Goal: Task Accomplishment & Management: Complete application form

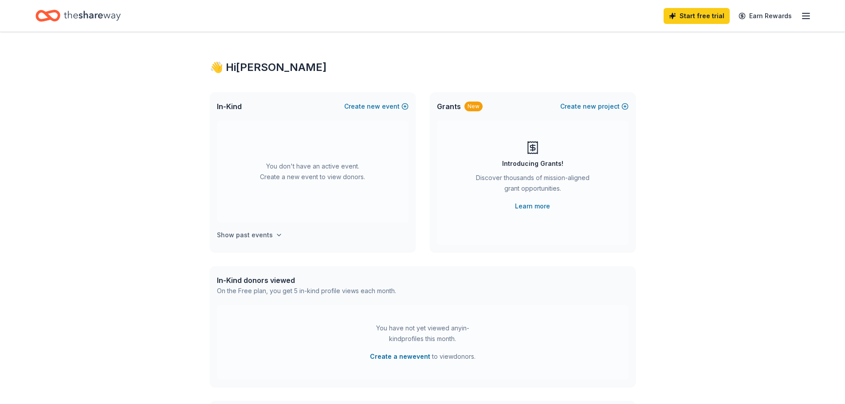
click at [249, 234] on h4 "Show past events" at bounding box center [245, 235] width 56 height 11
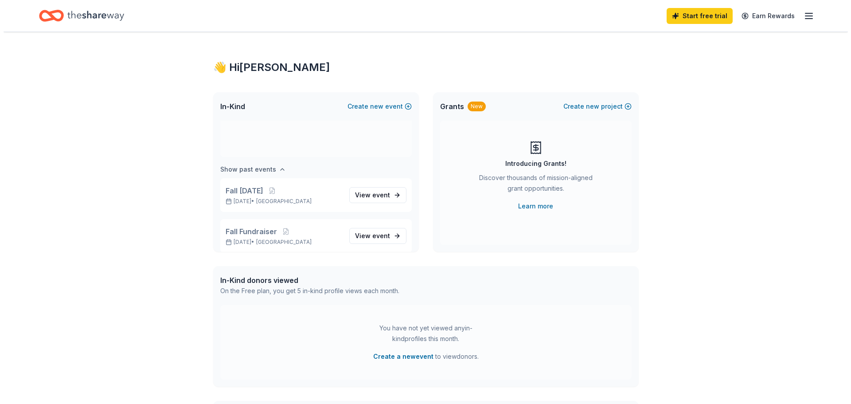
scroll to position [74, 0]
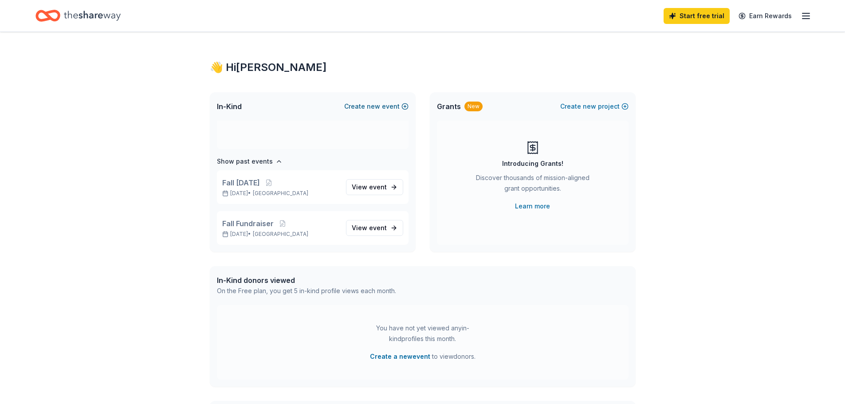
click at [382, 102] on button "Create new event" at bounding box center [376, 106] width 64 height 11
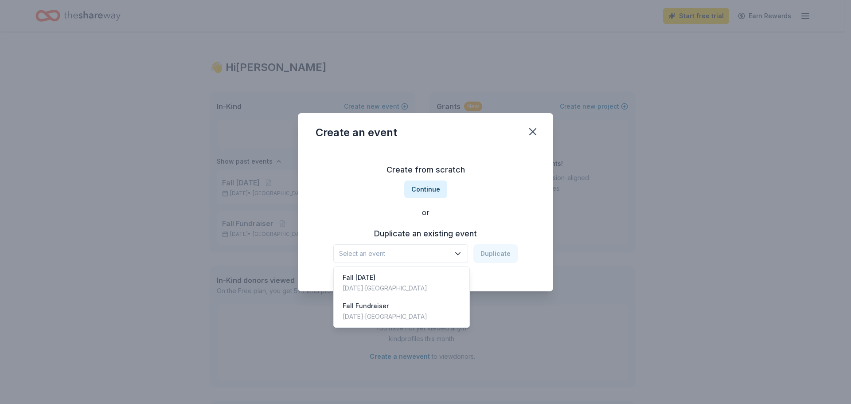
click at [459, 253] on icon "button" at bounding box center [458, 253] width 4 height 2
click at [380, 288] on div "Oct 19, 2024 · SF Bay Area" at bounding box center [385, 288] width 85 height 11
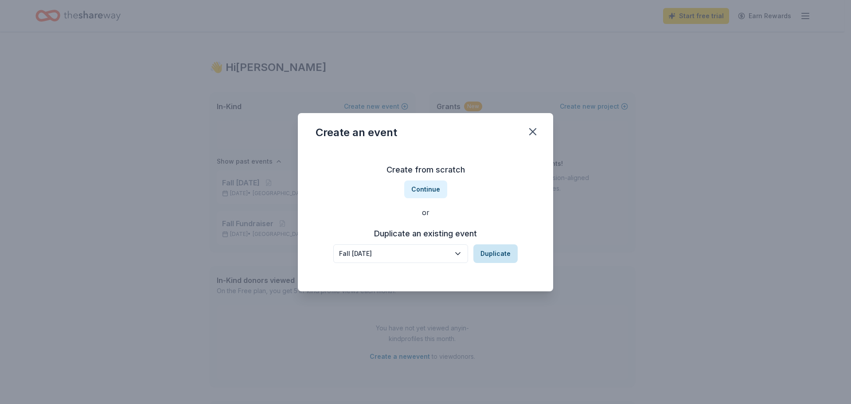
click at [497, 252] on button "Duplicate" at bounding box center [496, 253] width 44 height 19
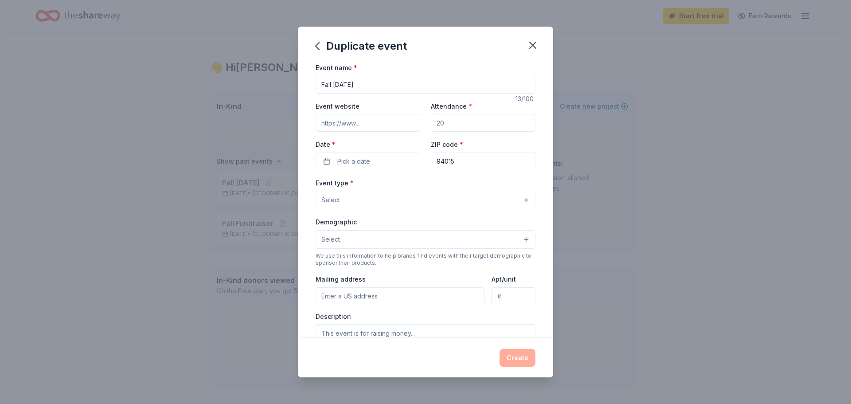
click at [457, 125] on input "Attendance *" at bounding box center [483, 123] width 105 height 18
drag, startPoint x: 458, startPoint y: 123, endPoint x: 423, endPoint y: 121, distance: 34.6
click at [423, 121] on div "Event website Attendance * Date * Pick a date ZIP code * 94015" at bounding box center [426, 136] width 220 height 70
type input "400"
click at [388, 164] on button "Pick a date" at bounding box center [368, 162] width 105 height 18
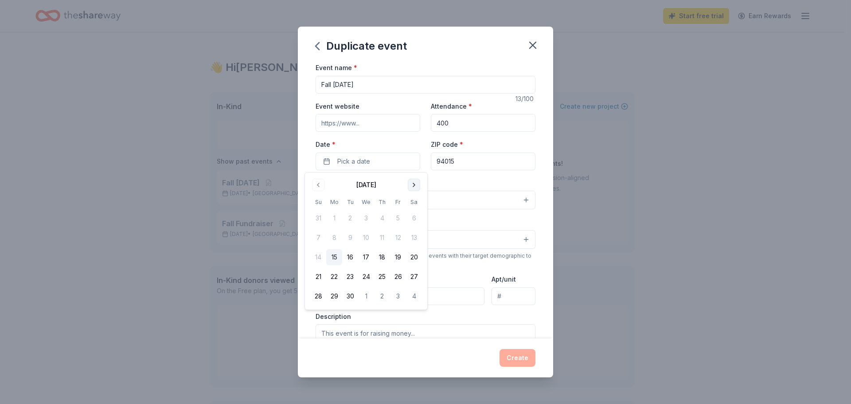
click at [415, 184] on button "Go to next month" at bounding box center [414, 185] width 12 height 12
drag, startPoint x: 319, startPoint y: 299, endPoint x: 418, endPoint y: 287, distance: 99.7
click at [418, 287] on tbody "28 29 30 1 2 3 4 5 6 7 8 9 10 11 12 13 14 15 16 17 18 19 20 21 22 23 24 25 26 2…" at bounding box center [366, 256] width 112 height 98
click at [418, 279] on button "25" at bounding box center [414, 277] width 16 height 16
click at [481, 192] on button "Select" at bounding box center [426, 200] width 220 height 19
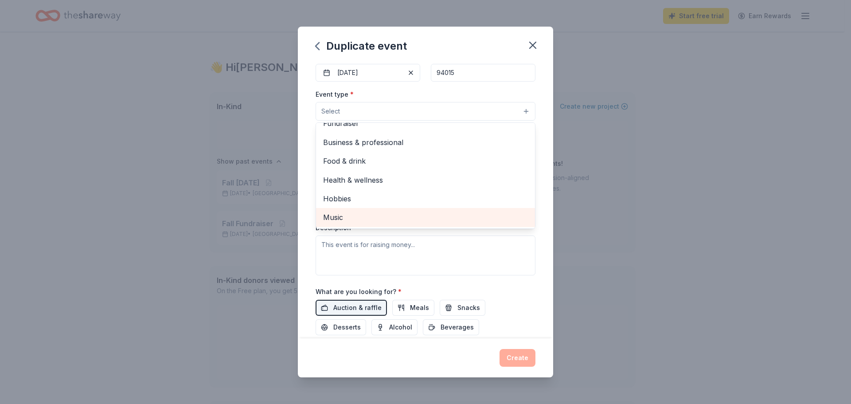
scroll to position [0, 0]
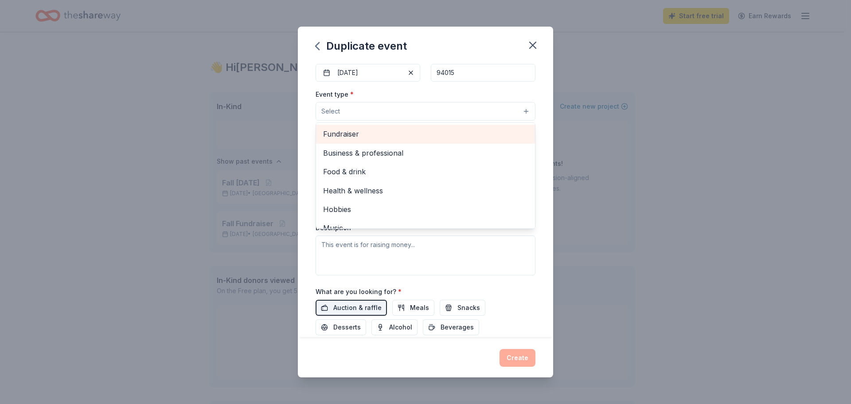
click at [343, 141] on div "Fundraiser" at bounding box center [425, 134] width 219 height 19
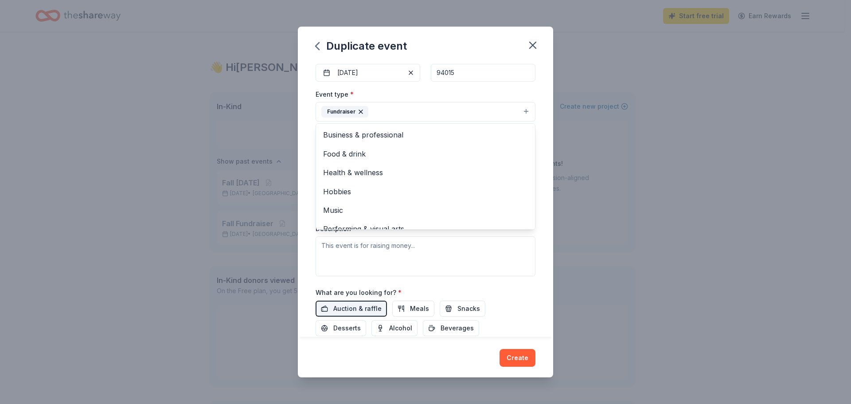
click at [475, 270] on div "Event type * Fundraiser Business & professional Food & drink Health & wellness …" at bounding box center [426, 183] width 220 height 188
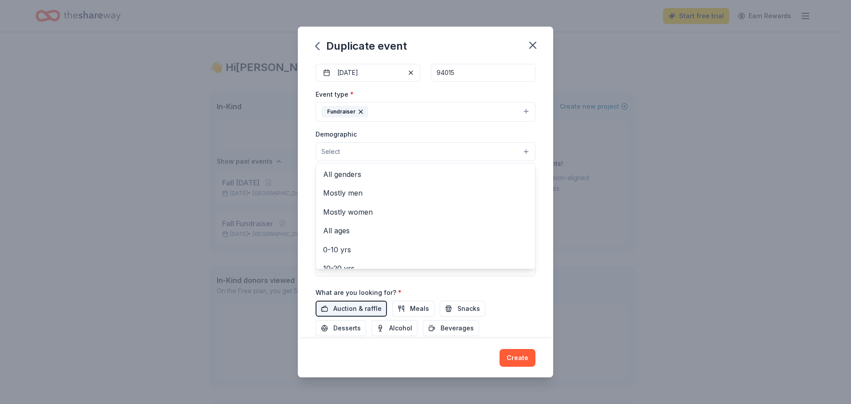
click at [342, 150] on button "Select" at bounding box center [426, 151] width 220 height 19
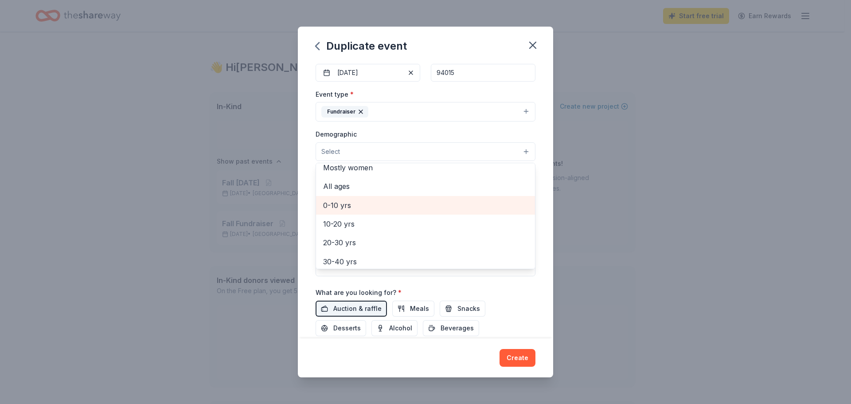
click at [353, 210] on span "0-10 yrs" at bounding box center [425, 206] width 205 height 12
click at [514, 304] on div "Event name * Fall Carnival 13 /100 Event website Attendance * 400 Date * 10/25/…" at bounding box center [426, 178] width 220 height 411
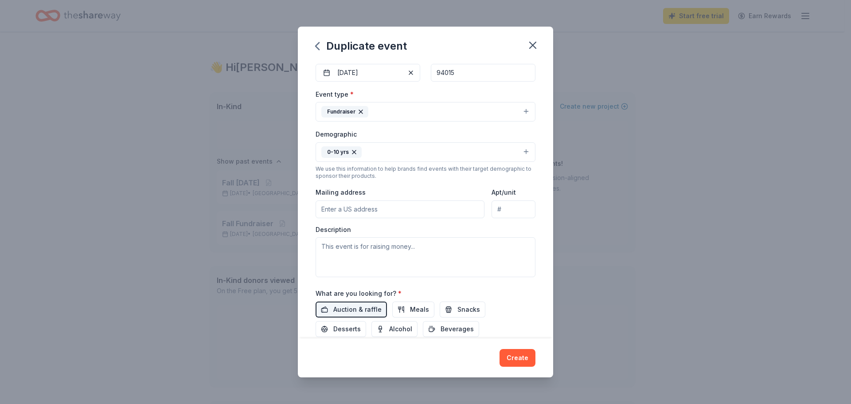
click at [429, 206] on input "Mailing address" at bounding box center [400, 209] width 169 height 18
type input "2551 Saint Cloud Drive, San Bruno, CA, 94066"
click at [342, 252] on textarea at bounding box center [426, 257] width 220 height 40
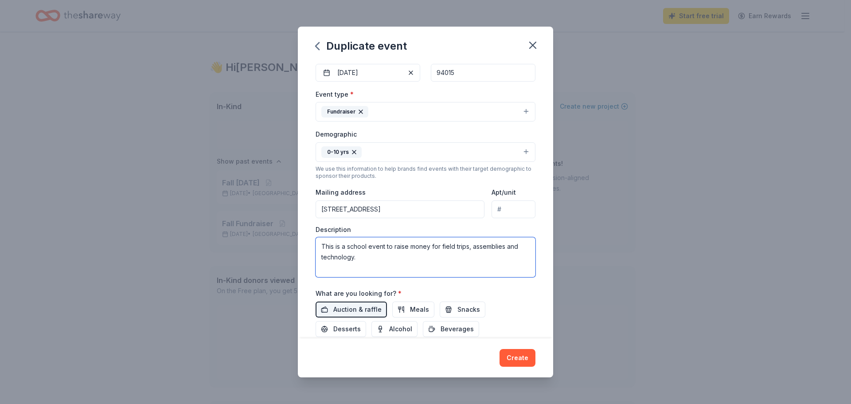
click at [397, 247] on textarea "This is a school event to raise money for field trips, assemblies and technolog…" at bounding box center [426, 257] width 220 height 40
click at [393, 247] on textarea "This is a school event to raise money for field trips, assemblies and technolog…" at bounding box center [426, 257] width 220 height 40
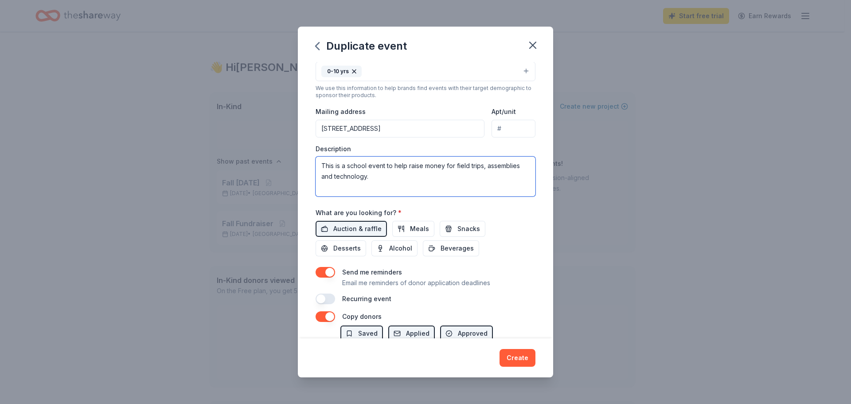
scroll to position [177, 0]
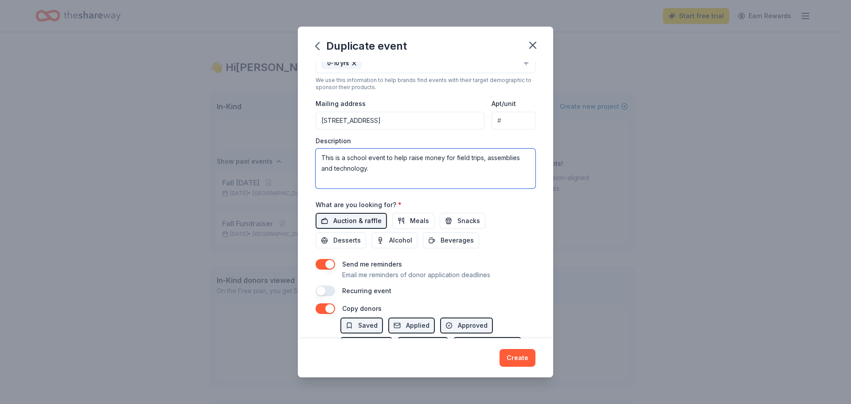
type textarea "This is a school event to help raise money for field trips, assemblies and tech…"
click at [359, 217] on span "Auction & raffle" at bounding box center [357, 221] width 48 height 11
click at [363, 220] on span "Auction & raffle" at bounding box center [357, 221] width 48 height 11
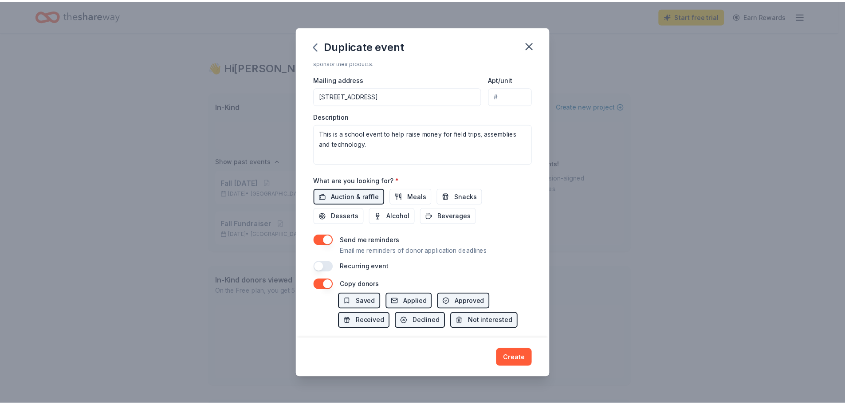
scroll to position [247, 0]
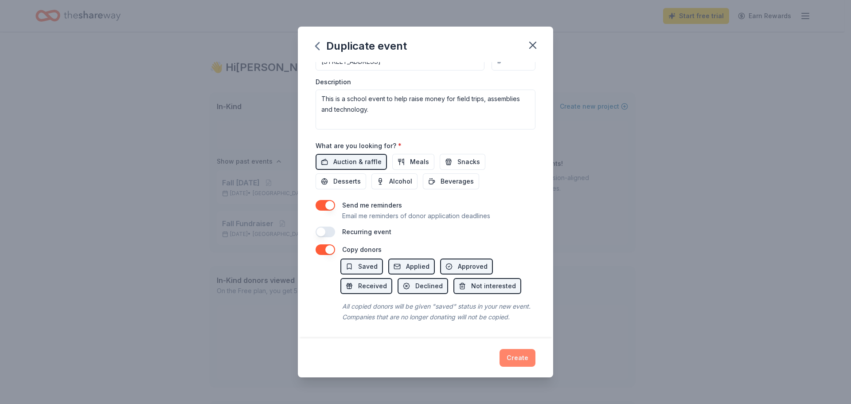
click at [514, 359] on button "Create" at bounding box center [518, 358] width 36 height 18
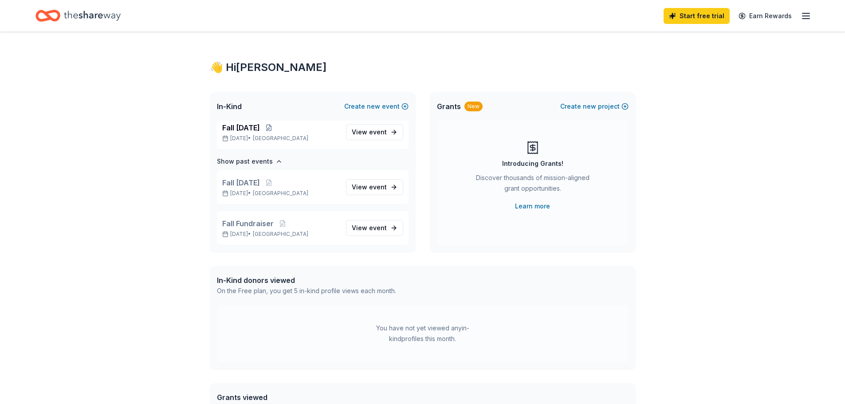
scroll to position [5, 0]
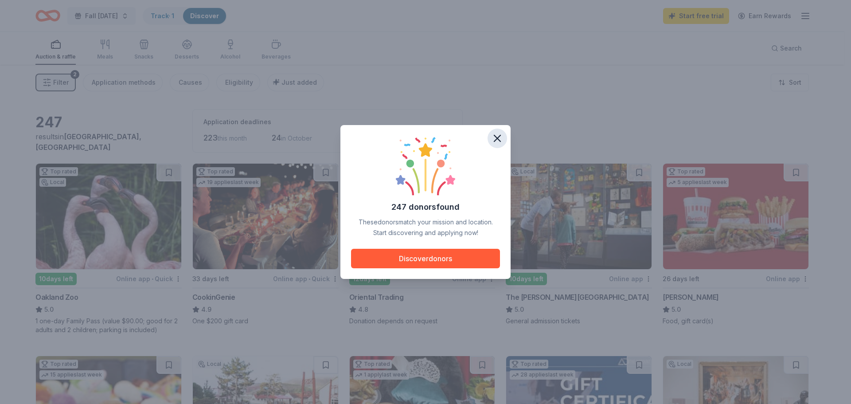
click at [501, 138] on icon "button" at bounding box center [497, 138] width 12 height 12
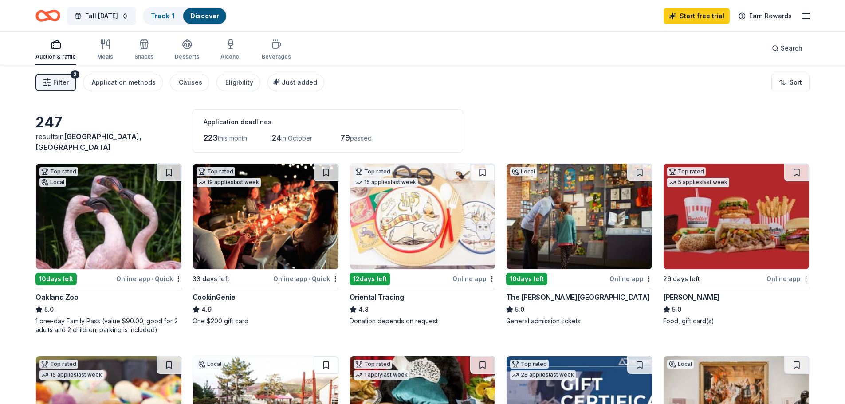
click at [137, 277] on div "Online app • Quick" at bounding box center [149, 278] width 66 height 11
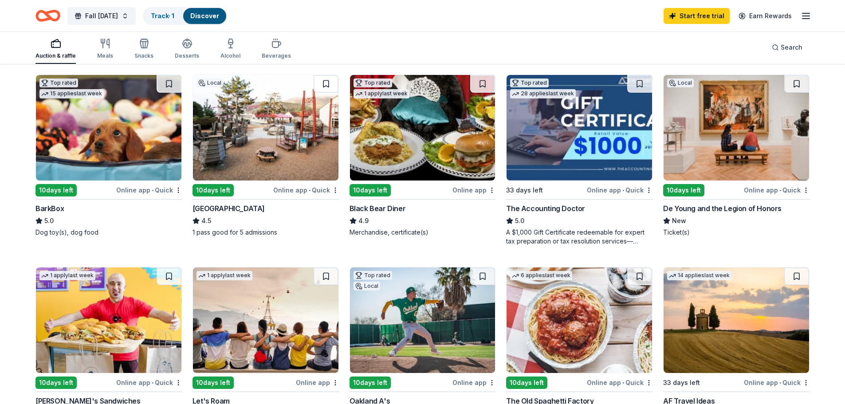
scroll to position [266, 0]
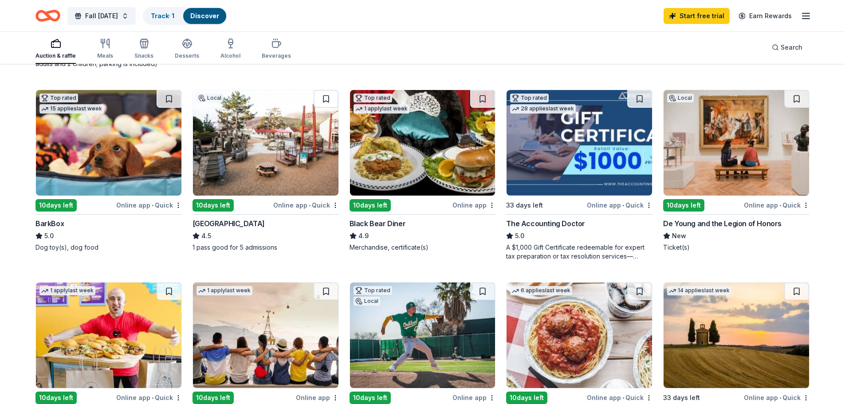
click at [363, 207] on div "10 days left" at bounding box center [369, 205] width 41 height 12
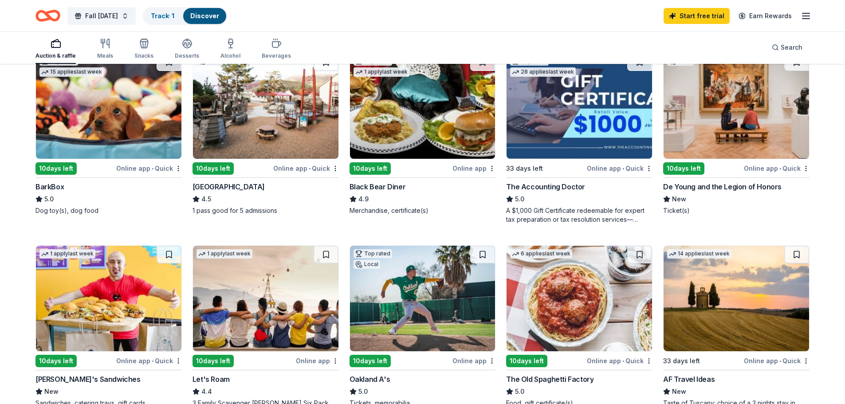
scroll to position [310, 0]
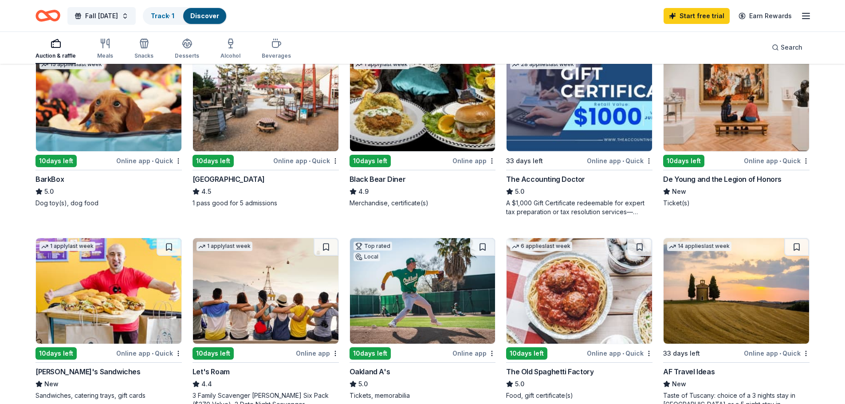
click at [363, 353] on div "10 days left" at bounding box center [369, 353] width 41 height 12
click at [372, 158] on div "10 days left" at bounding box center [369, 161] width 41 height 12
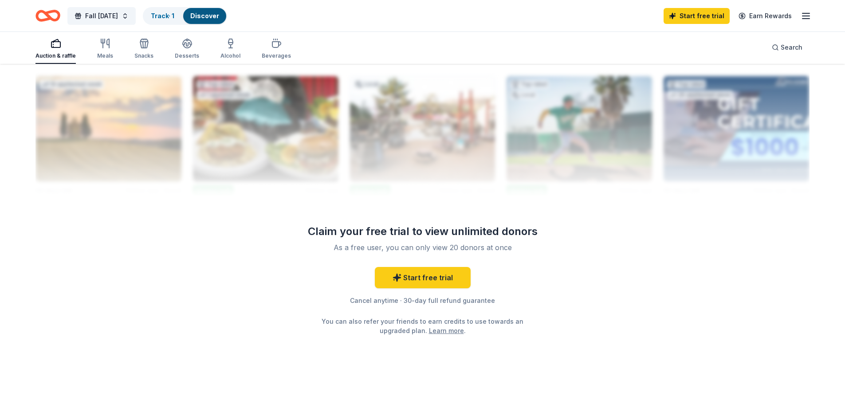
scroll to position [885, 0]
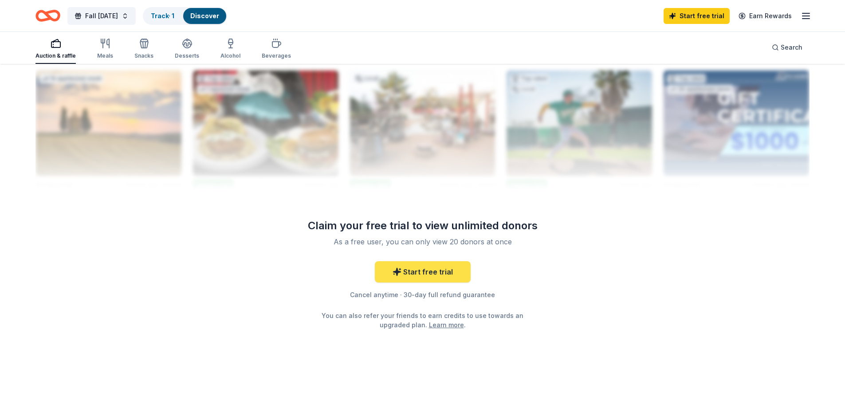
click at [432, 270] on link "Start free trial" at bounding box center [423, 271] width 96 height 21
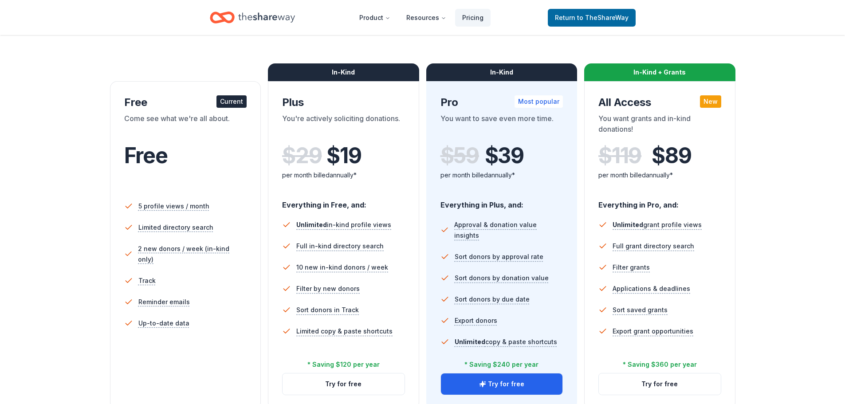
scroll to position [133, 0]
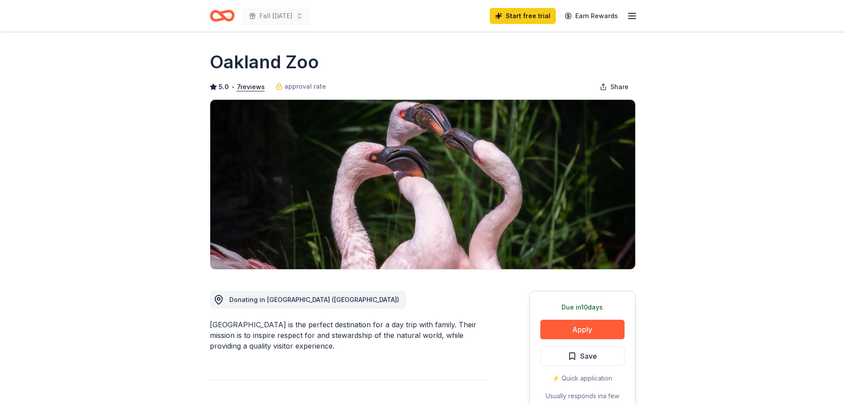
scroll to position [44, 0]
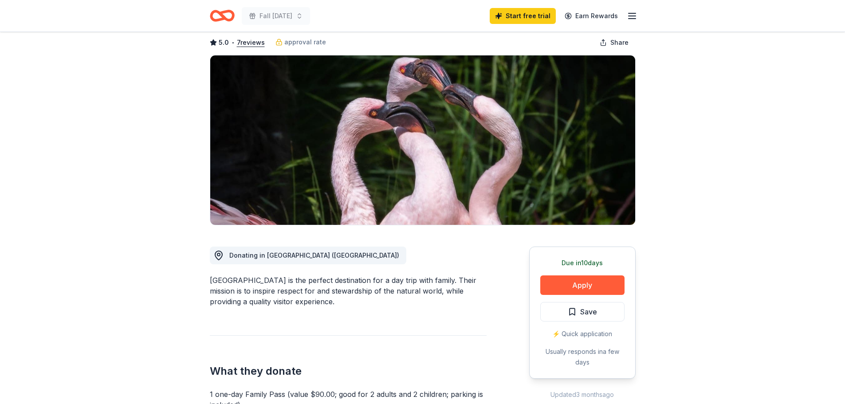
click at [572, 273] on div "Due in 10 days Apply Save ⚡️ Quick application Usually responds in a few days" at bounding box center [582, 313] width 106 height 132
click at [571, 283] on button "Apply" at bounding box center [582, 285] width 84 height 20
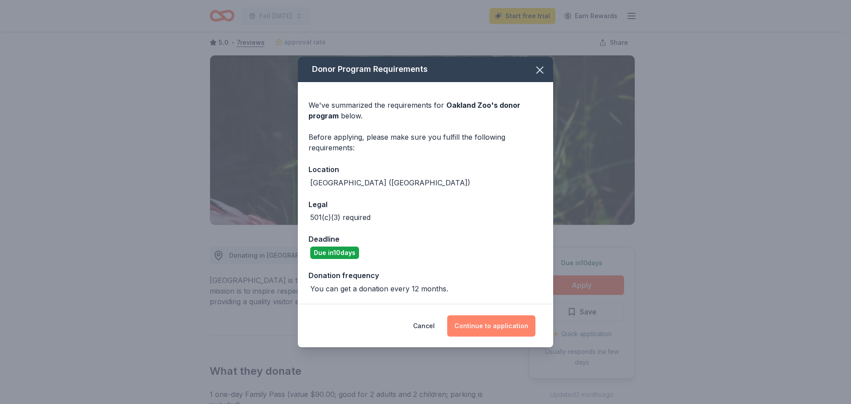
click at [473, 319] on button "Continue to application" at bounding box center [491, 325] width 88 height 21
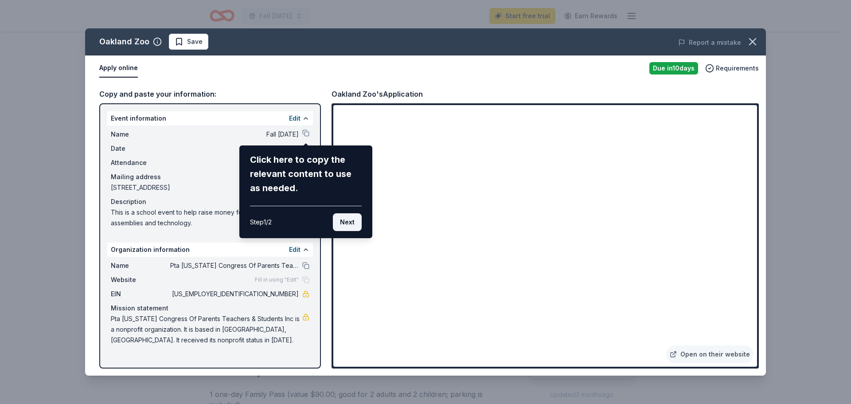
click at [338, 222] on button "Next" at bounding box center [347, 222] width 29 height 18
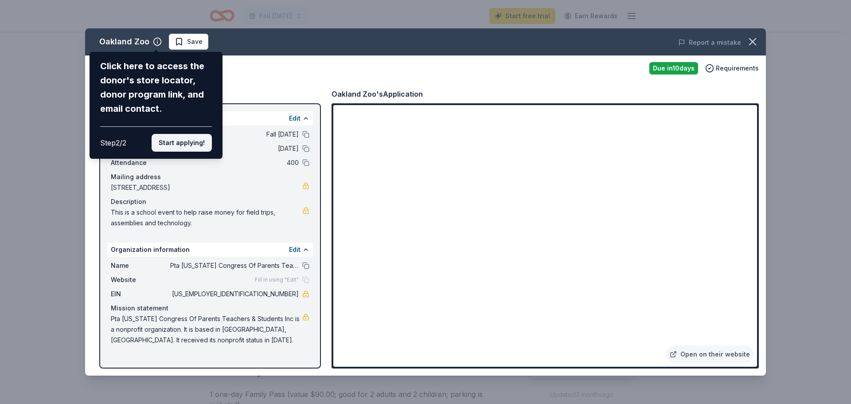
click at [184, 141] on button "Start applying!" at bounding box center [182, 143] width 60 height 18
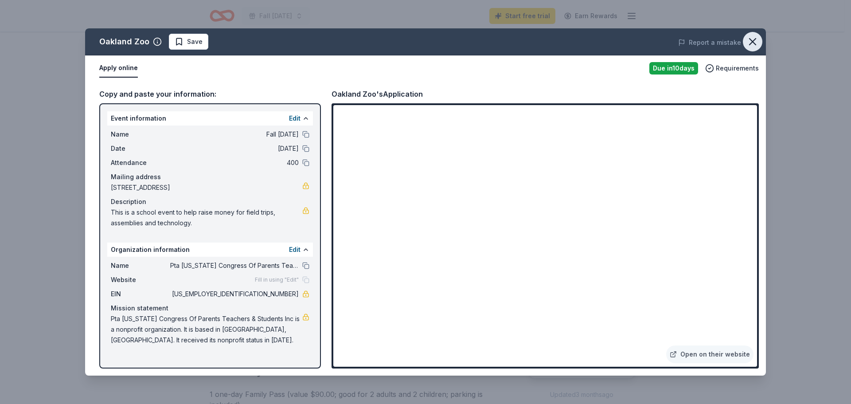
click at [752, 40] on icon "button" at bounding box center [753, 41] width 12 height 12
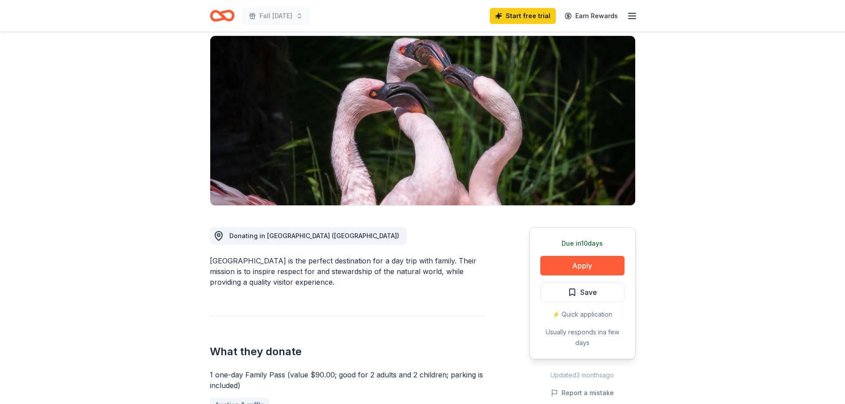
scroll to position [0, 0]
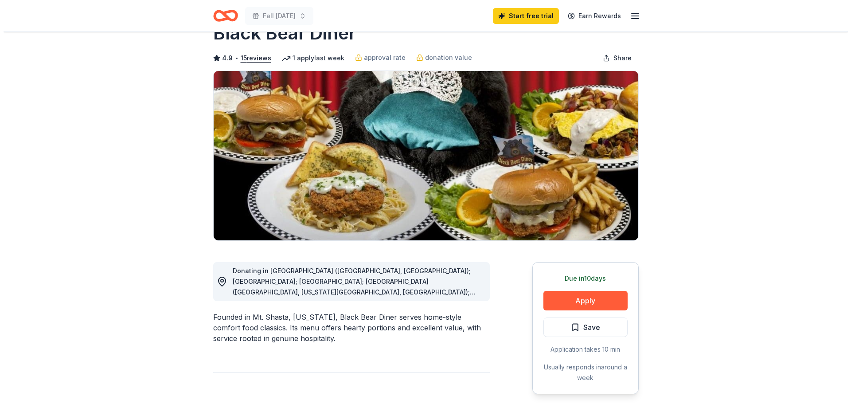
scroll to position [44, 0]
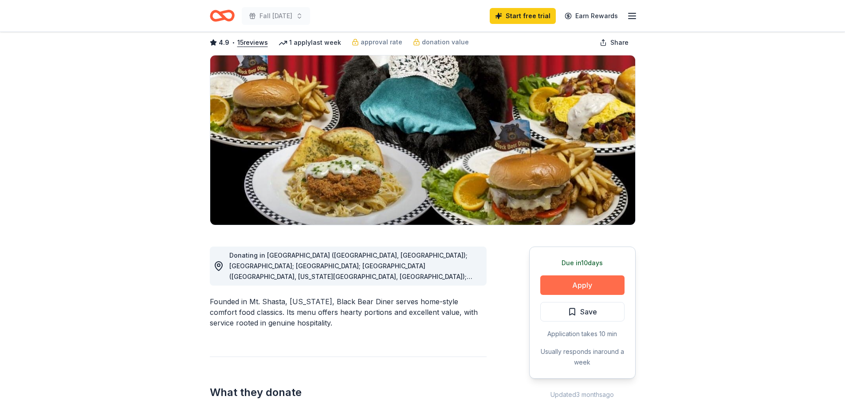
click at [596, 283] on button "Apply" at bounding box center [582, 285] width 84 height 20
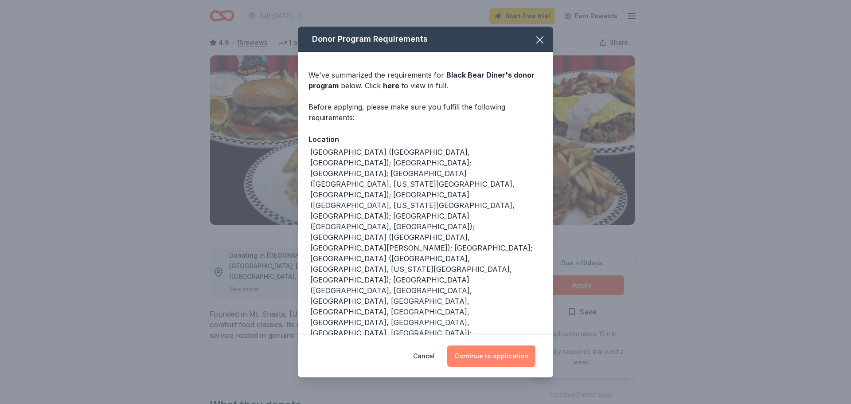
click at [482, 345] on button "Continue to application" at bounding box center [491, 355] width 88 height 21
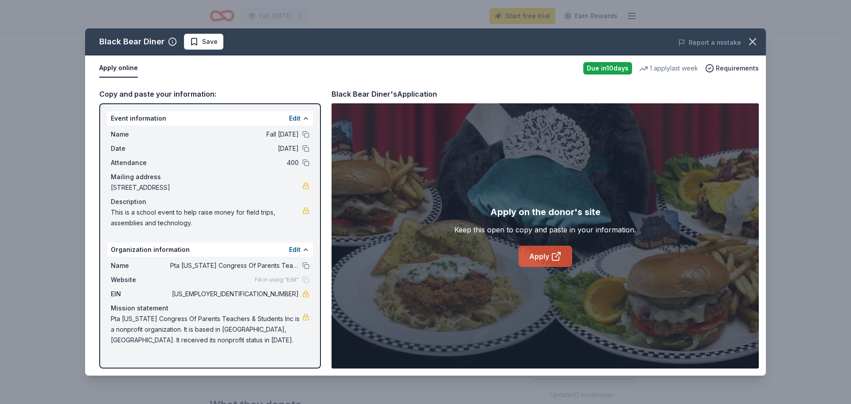
click at [534, 252] on link "Apply" at bounding box center [546, 256] width 54 height 21
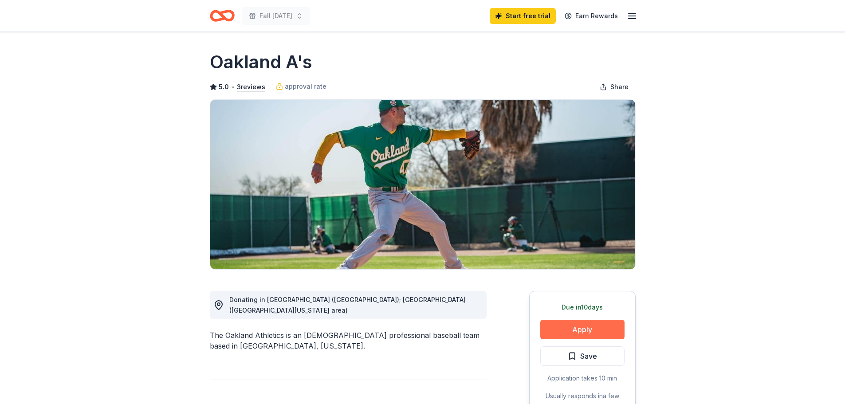
click at [573, 330] on button "Apply" at bounding box center [582, 330] width 84 height 20
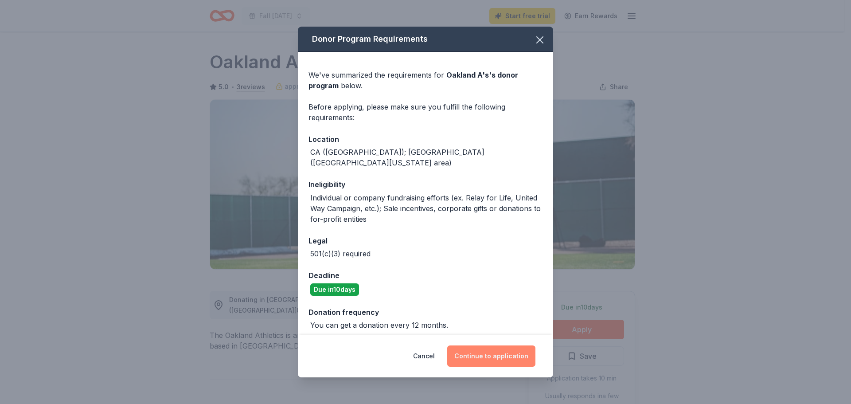
click at [512, 353] on button "Continue to application" at bounding box center [491, 355] width 88 height 21
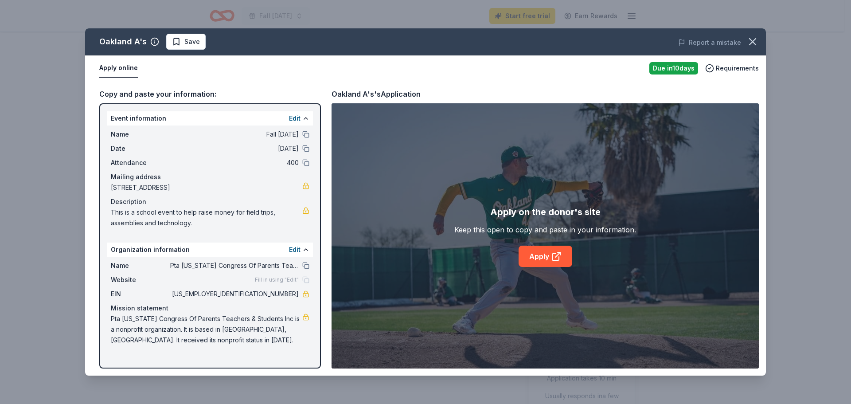
click at [541, 271] on div "Apply on the donor's site Keep this open to copy and paste in your information.…" at bounding box center [545, 235] width 427 height 265
click at [545, 259] on link "Apply" at bounding box center [546, 256] width 54 height 21
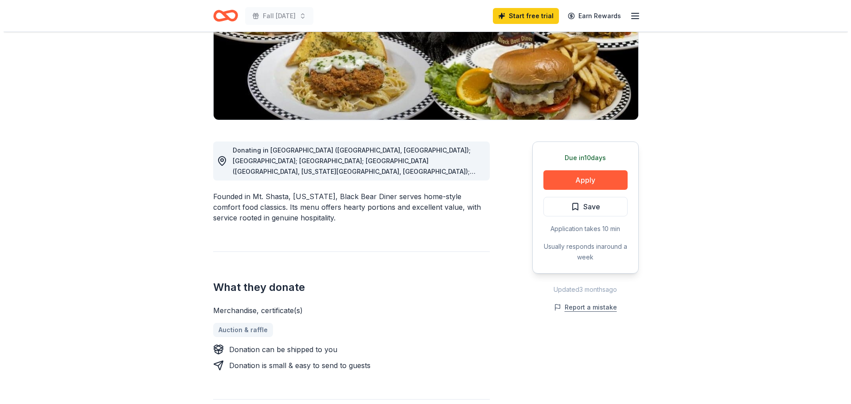
scroll to position [177, 0]
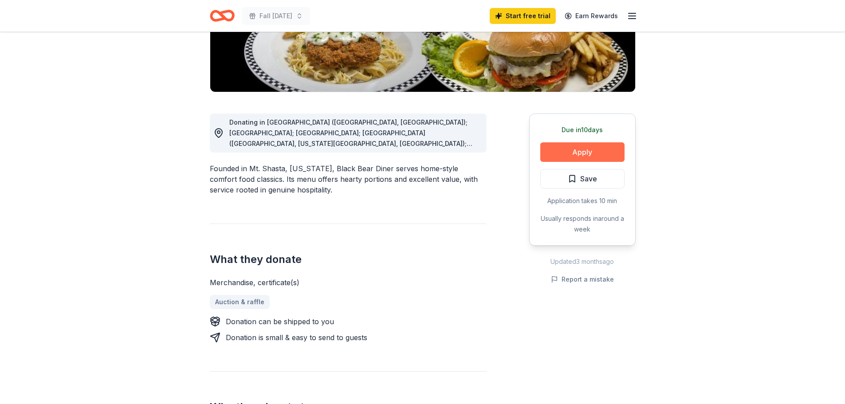
click at [591, 157] on button "Apply" at bounding box center [582, 152] width 84 height 20
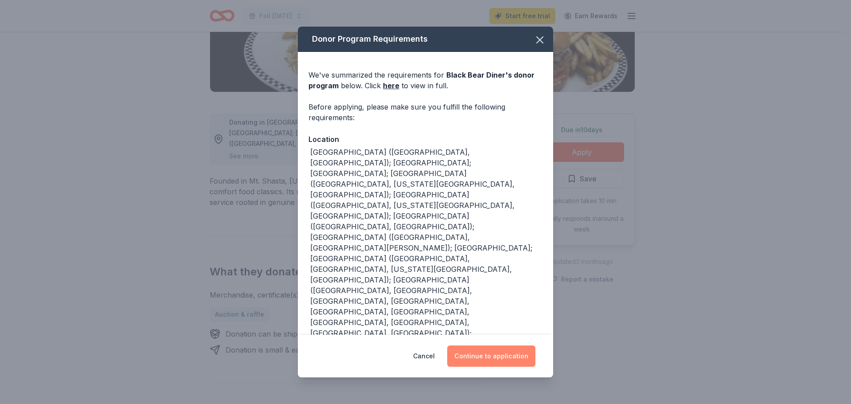
click at [494, 345] on button "Continue to application" at bounding box center [491, 355] width 88 height 21
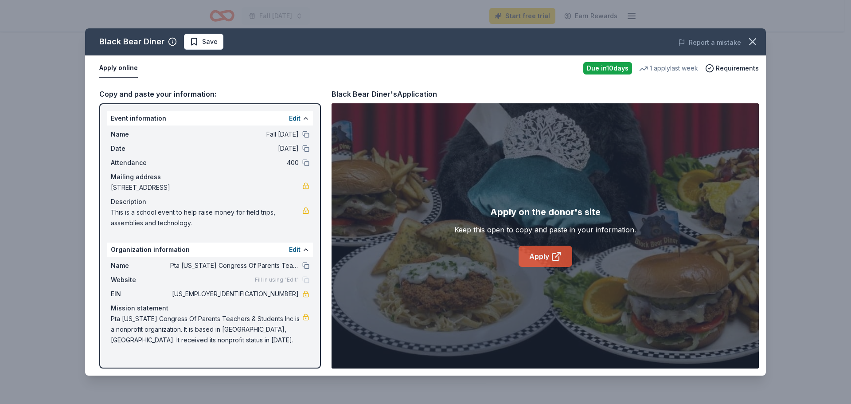
click at [541, 258] on link "Apply" at bounding box center [546, 256] width 54 height 21
